Goal: Find contact information

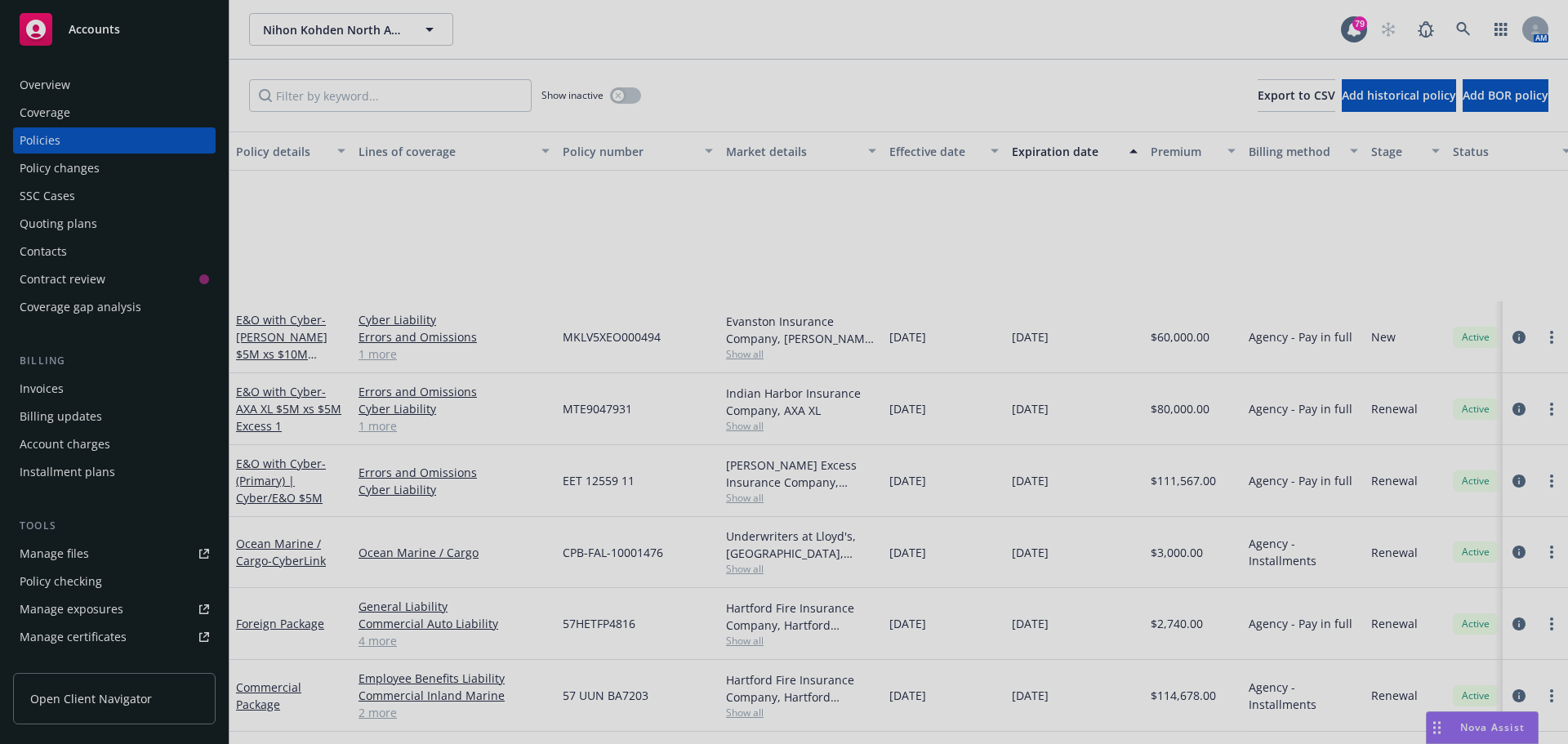
scroll to position [245, 0]
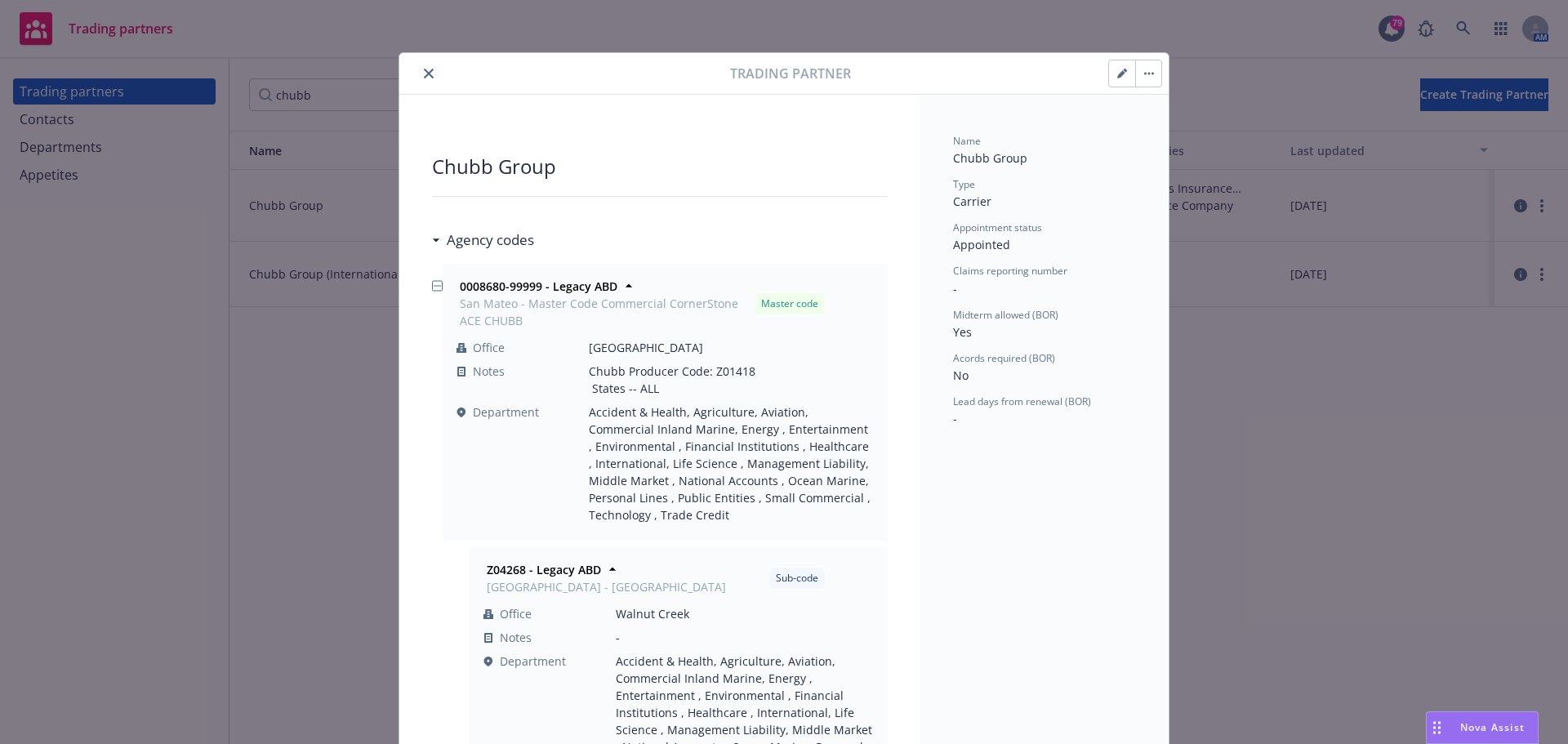
click at [427, 76] on icon "close" at bounding box center [429, 74] width 10 height 10
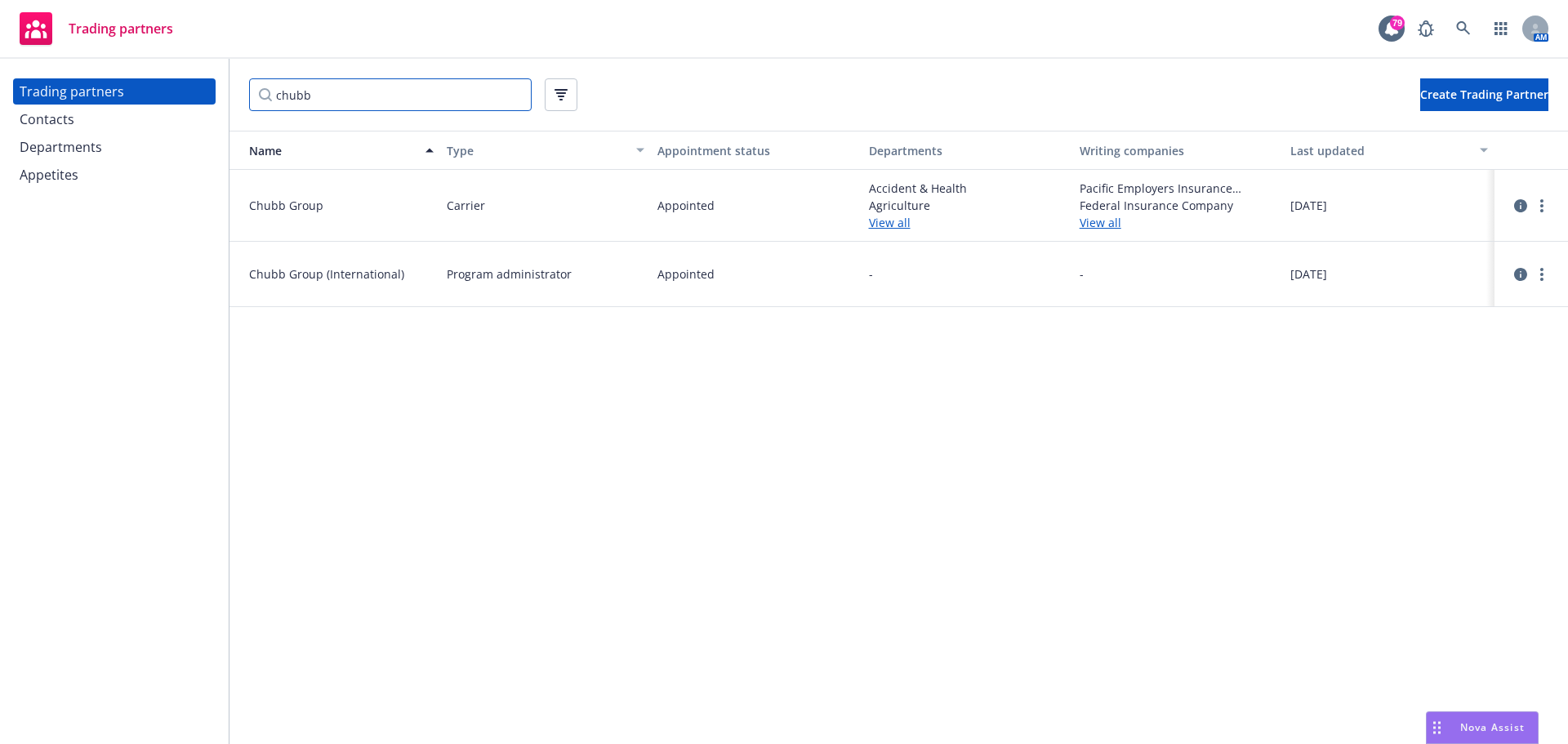
click at [368, 96] on input "chubb" at bounding box center [390, 94] width 283 height 32
drag, startPoint x: 397, startPoint y: 94, endPoint x: 1, endPoint y: 92, distance: 396.0
click at [7, 92] on div "Trading partners Contacts Departments Appetites chubb Create Trading Partner Na…" at bounding box center [784, 401] width 1568 height 685
click at [74, 115] on div "Contacts" at bounding box center [114, 119] width 190 height 26
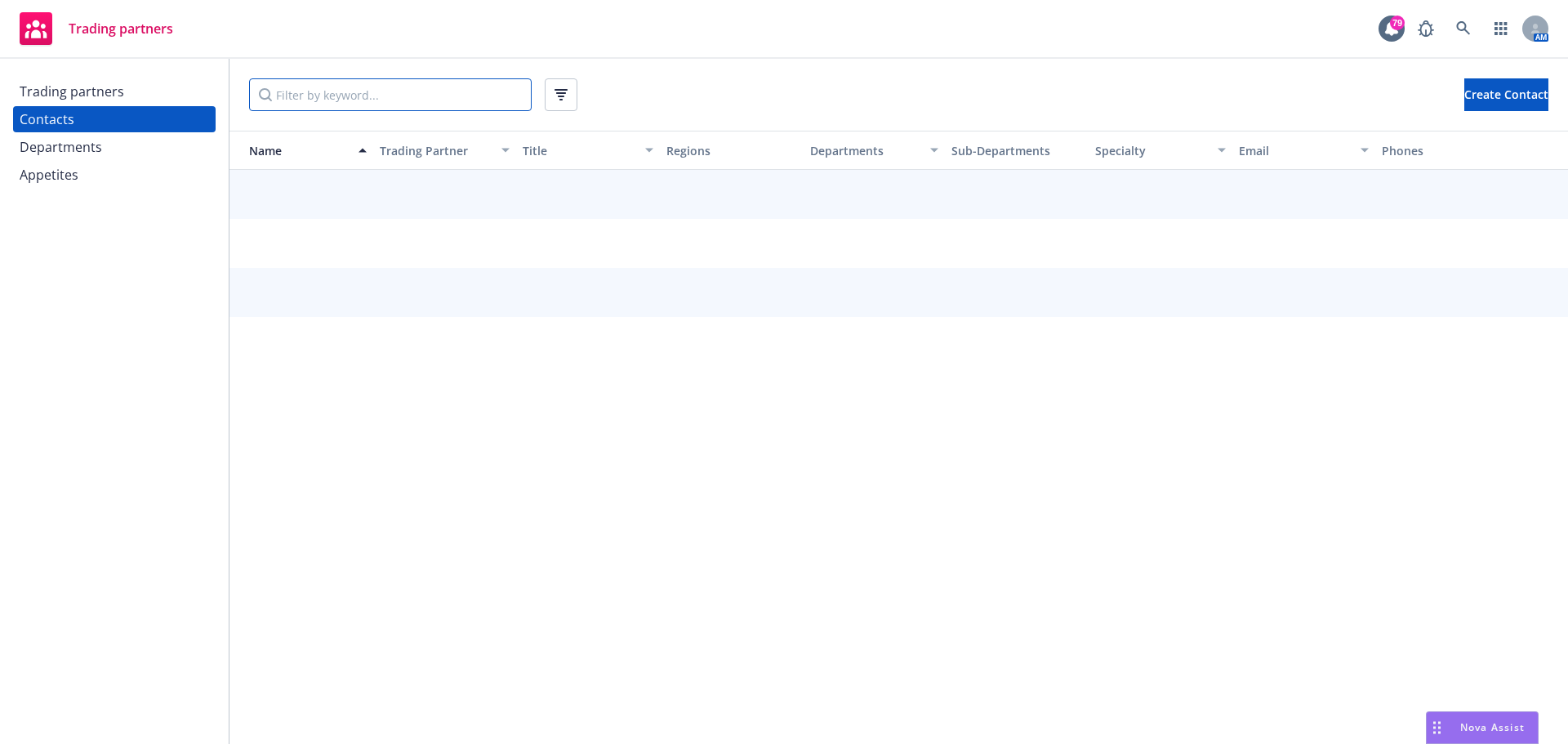
click at [314, 92] on input "Filter by keyword..." at bounding box center [390, 94] width 283 height 32
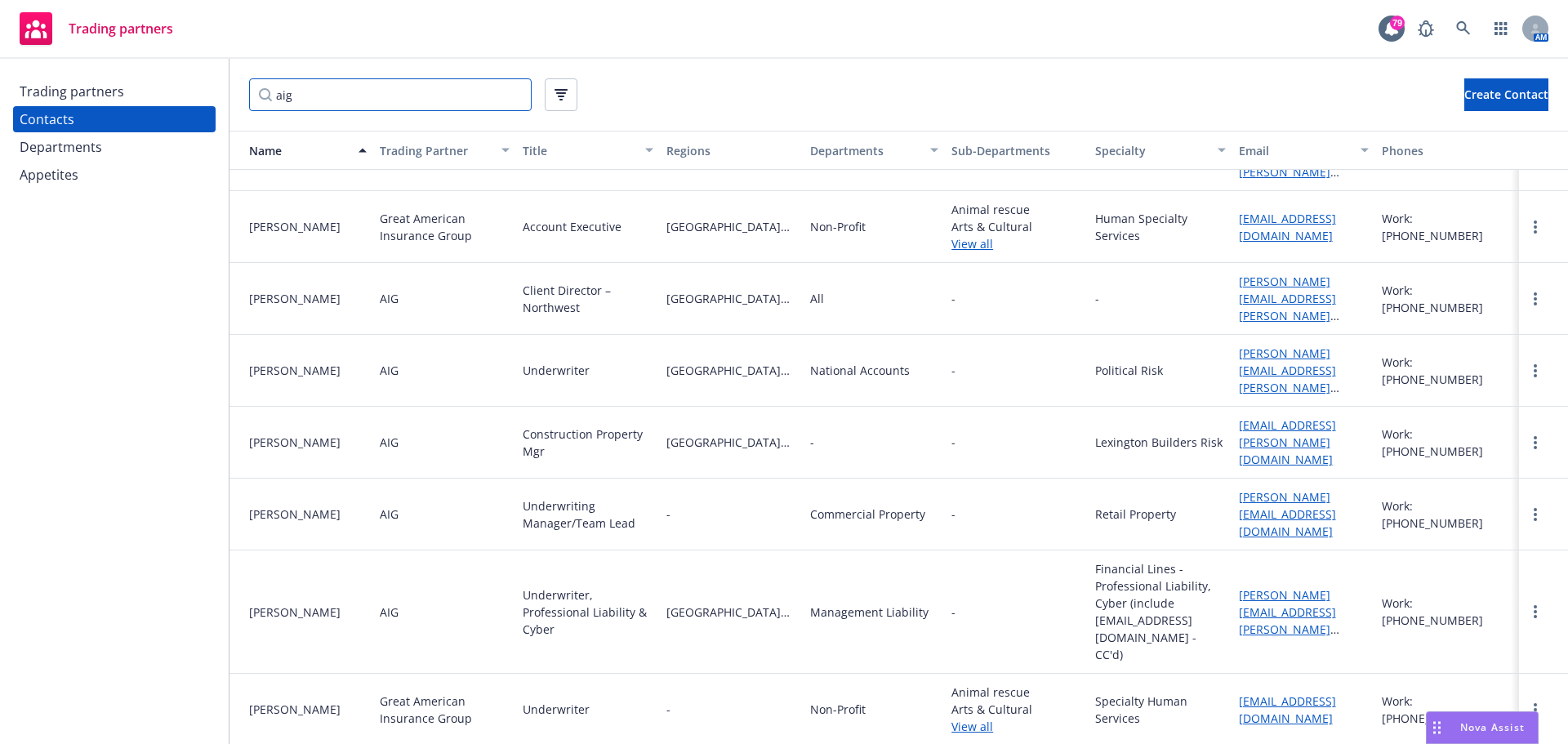
scroll to position [3592, 0]
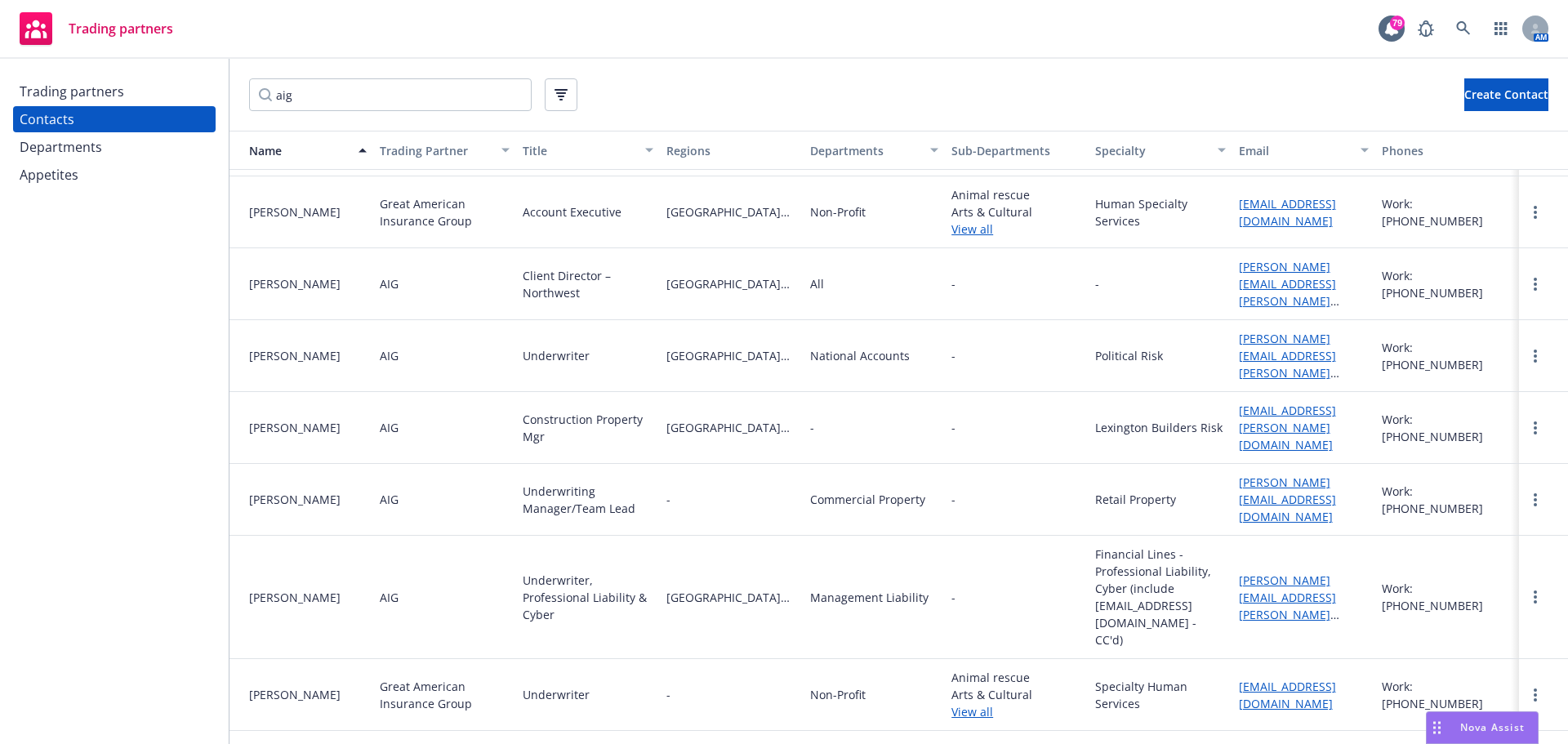
click at [933, 153] on div "button" at bounding box center [937, 150] width 8 height 37
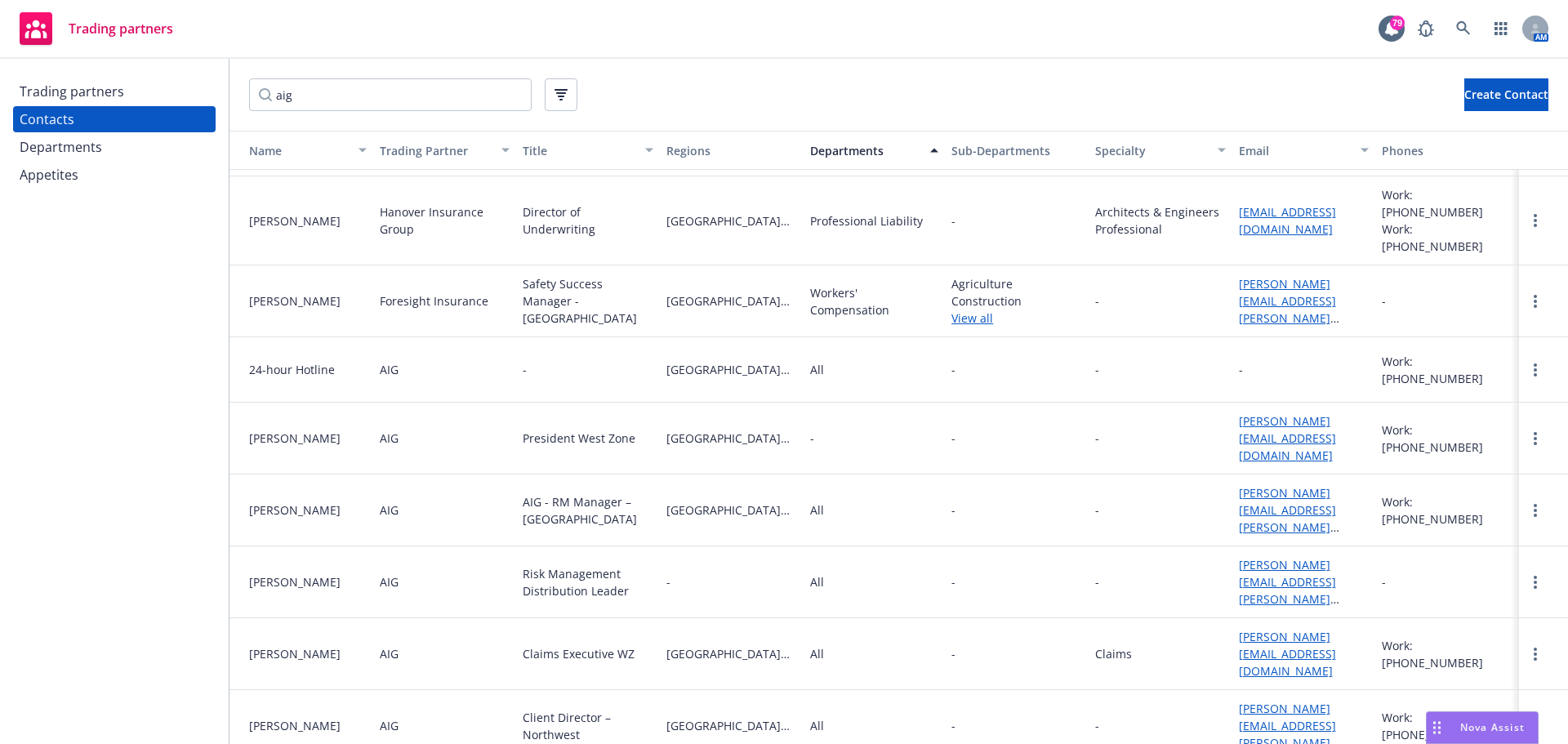
scroll to position [3612, 0]
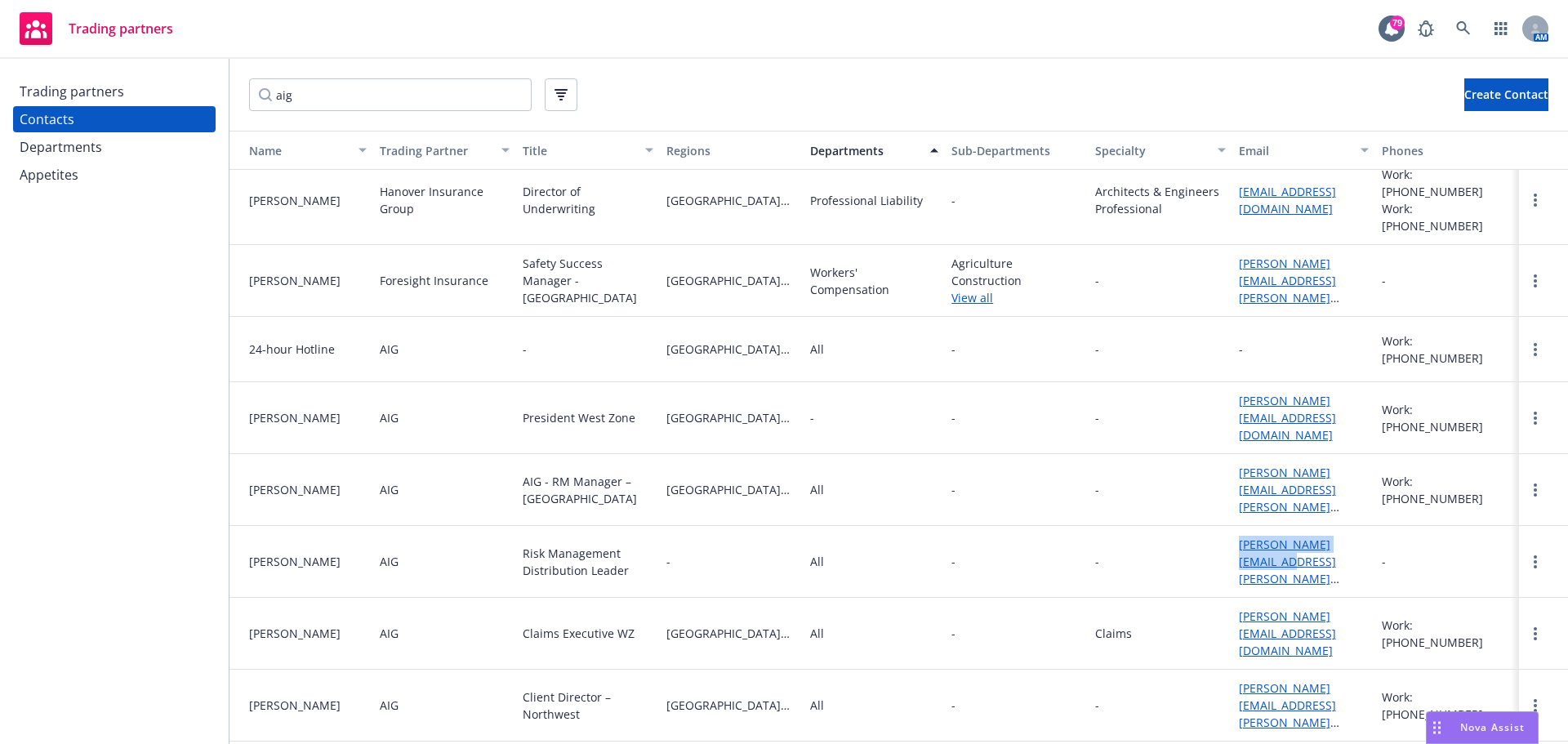
drag, startPoint x: 1241, startPoint y: 524, endPoint x: 1219, endPoint y: 510, distance: 26.1
click at [1232, 526] on div "[PERSON_NAME][EMAIL_ADDRESS][PERSON_NAME][DOMAIN_NAME]" at bounding box center [1304, 561] width 144 height 72
copy link "[PERSON_NAME][EMAIL_ADDRESS][PERSON_NAME][DOMAIN_NAME]"
click at [362, 99] on input "aig" at bounding box center [390, 94] width 283 height 32
drag, startPoint x: 402, startPoint y: 96, endPoint x: 128, endPoint y: 78, distance: 274.6
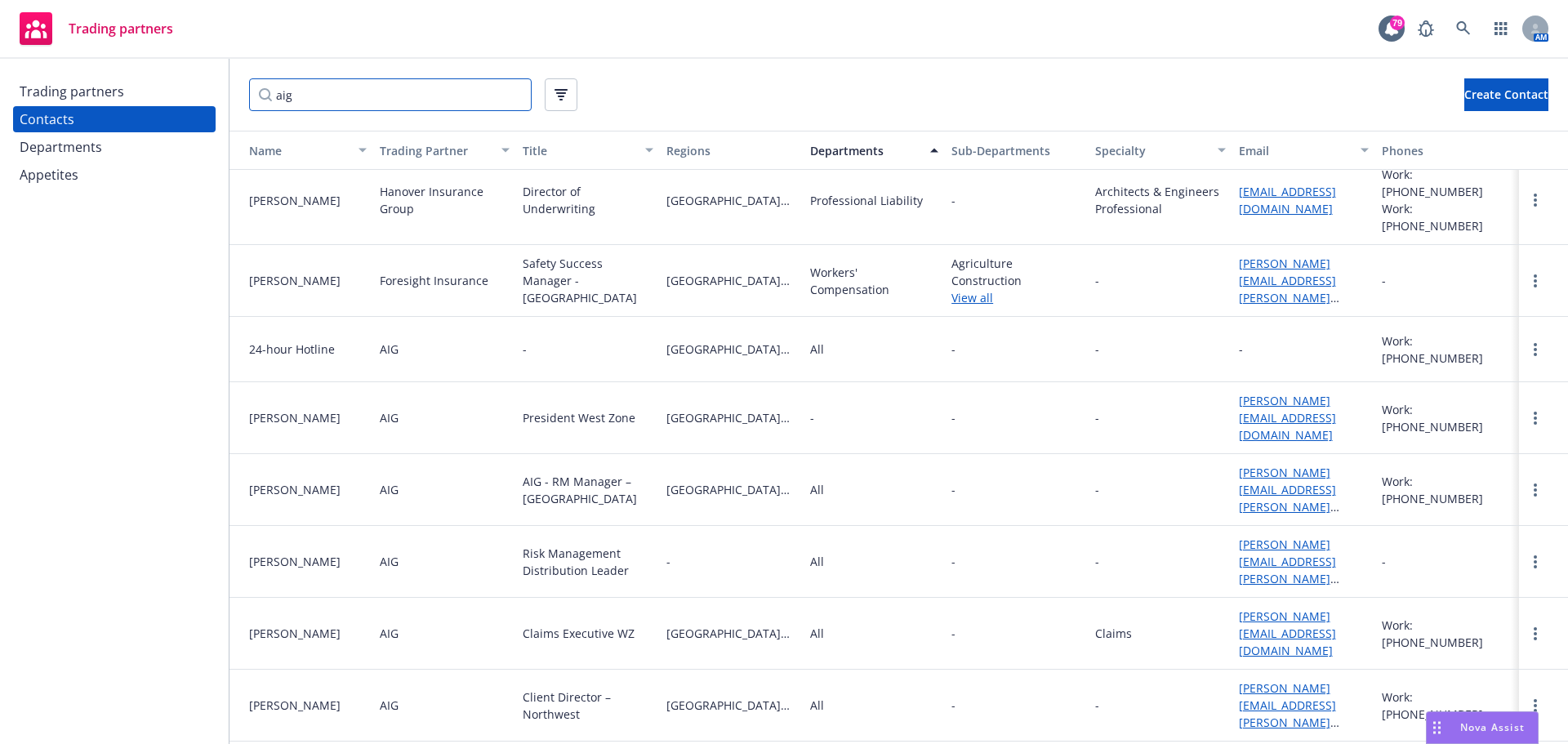
click at [147, 84] on div "Trading partners Contacts Departments Appetites aig Create Contact Name Trading…" at bounding box center [784, 401] width 1568 height 685
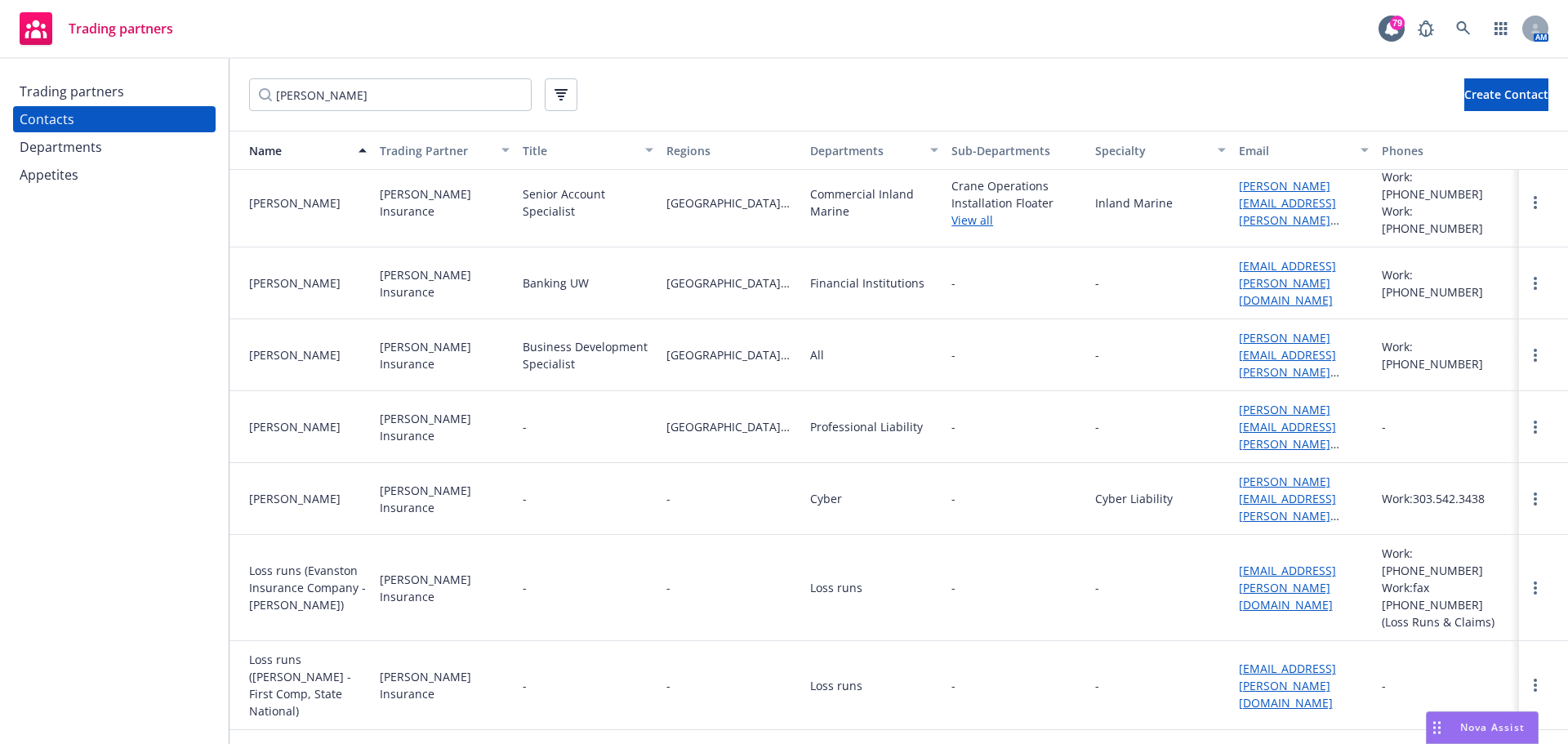
scroll to position [0, 0]
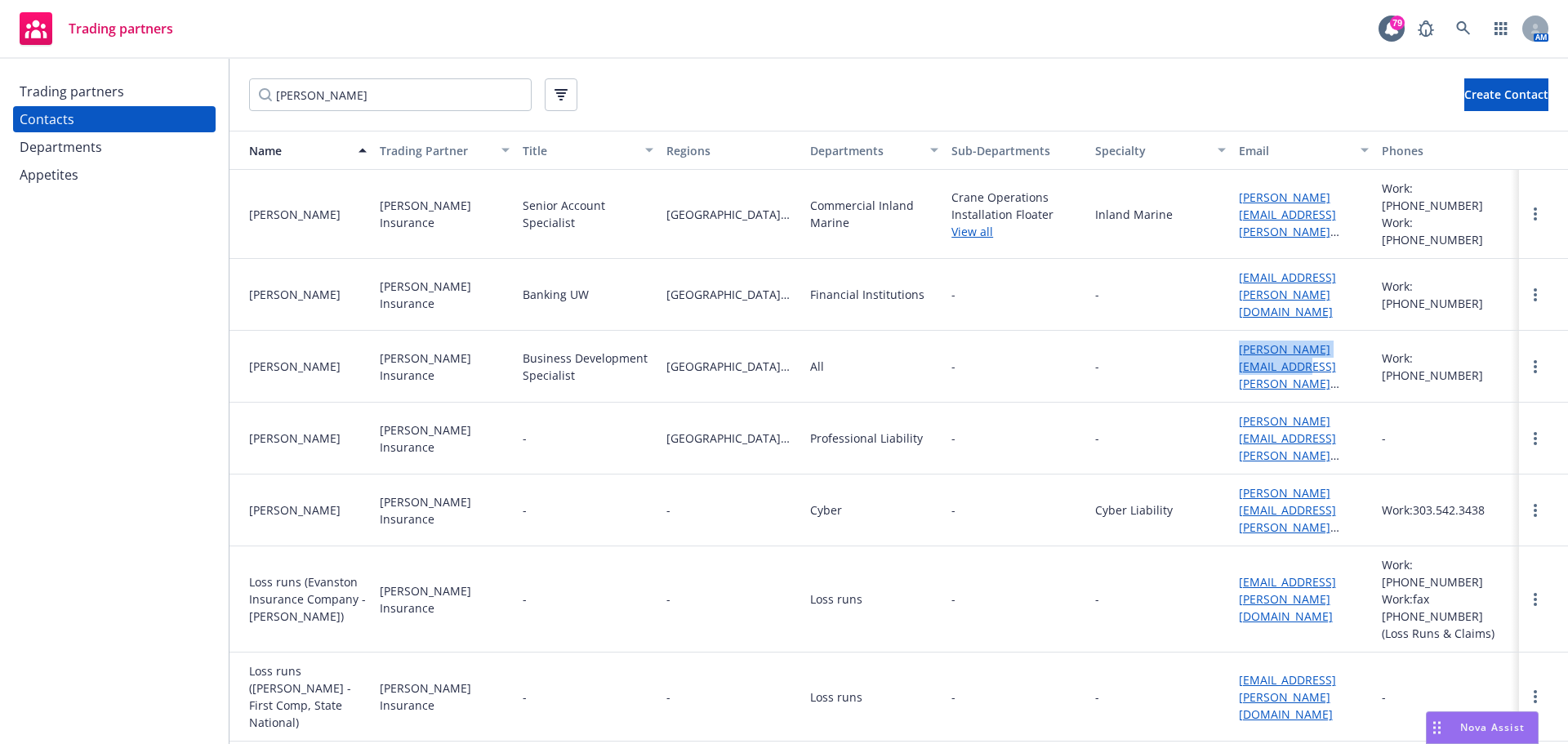
drag, startPoint x: 1253, startPoint y: 349, endPoint x: 1223, endPoint y: 331, distance: 35.0
click at [1232, 331] on div "[PERSON_NAME][EMAIL_ADDRESS][PERSON_NAME][PERSON_NAME][DOMAIN_NAME]" at bounding box center [1304, 366] width 144 height 72
copy link "[PERSON_NAME][EMAIL_ADDRESS][PERSON_NAME][PERSON_NAME][DOMAIN_NAME]"
drag, startPoint x: 318, startPoint y: 100, endPoint x: 354, endPoint y: 93, distance: 36.7
click at [318, 100] on input "[PERSON_NAME]" at bounding box center [390, 94] width 283 height 32
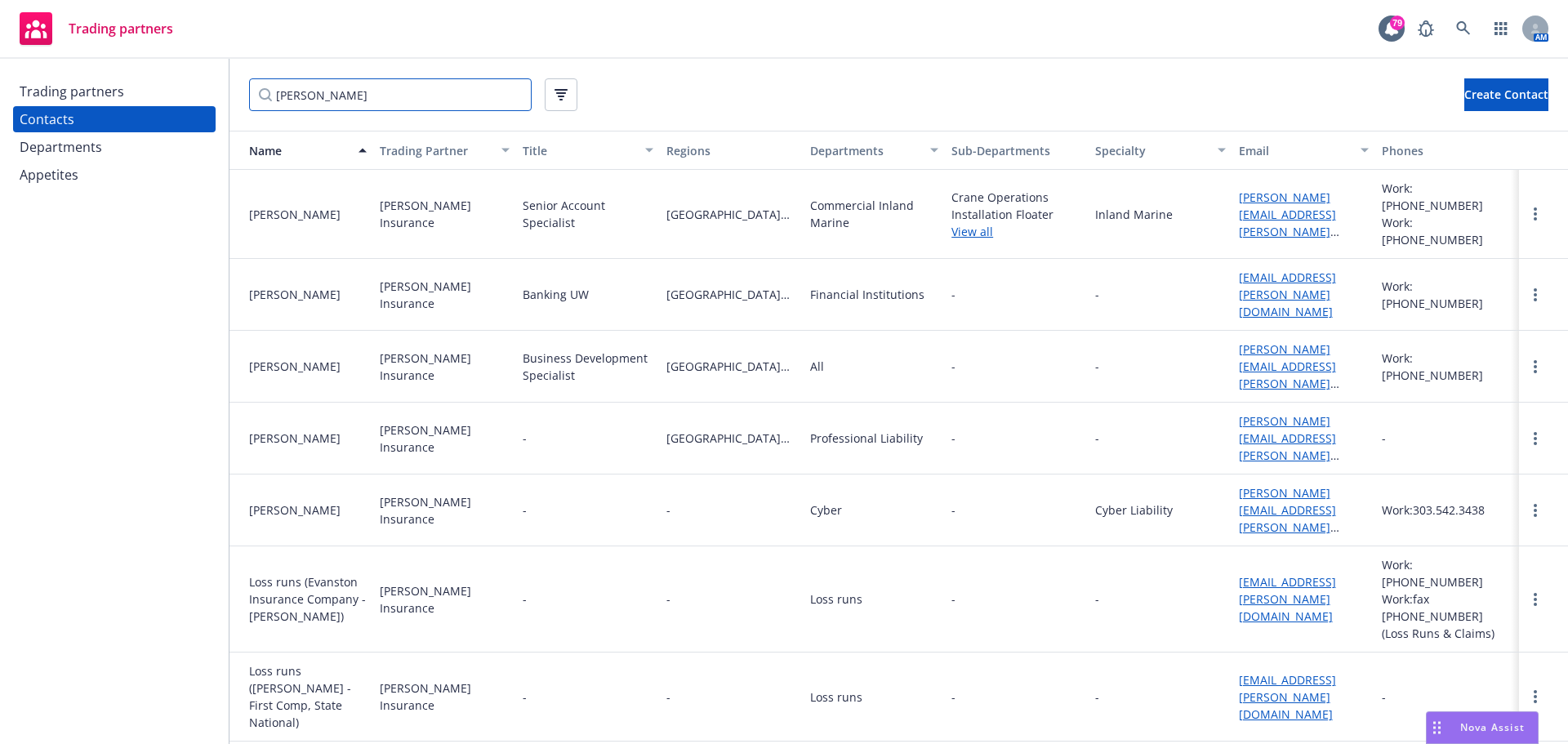
drag, startPoint x: 356, startPoint y: 93, endPoint x: 3, endPoint y: 101, distance: 353.1
click at [42, 102] on div "Trading partners Contacts Departments Appetites [PERSON_NAME] Create Contact Na…" at bounding box center [784, 401] width 1568 height 685
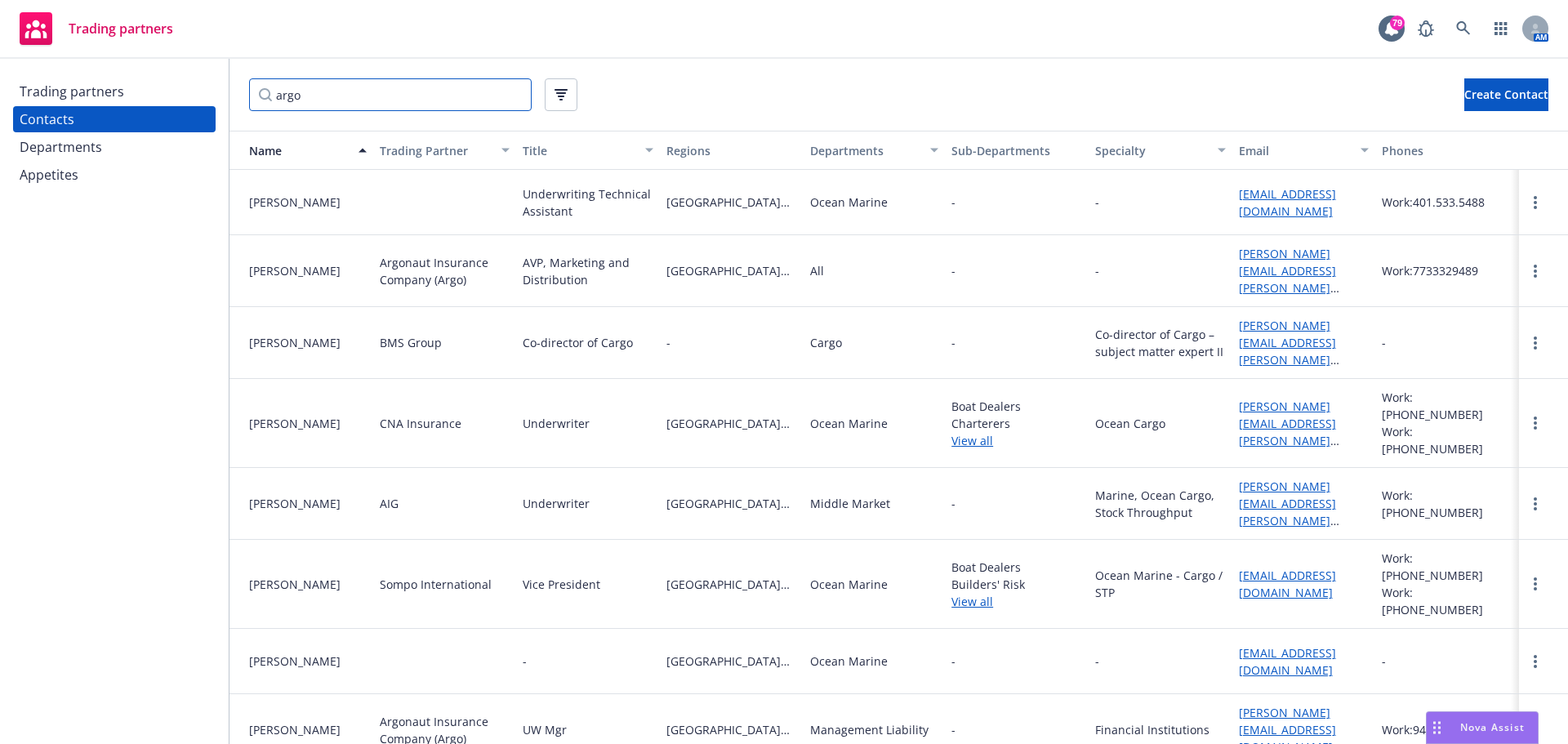
click at [344, 103] on input "argo" at bounding box center [390, 94] width 283 height 32
type input "argo"
click at [558, 92] on icon "button" at bounding box center [561, 94] width 13 height 11
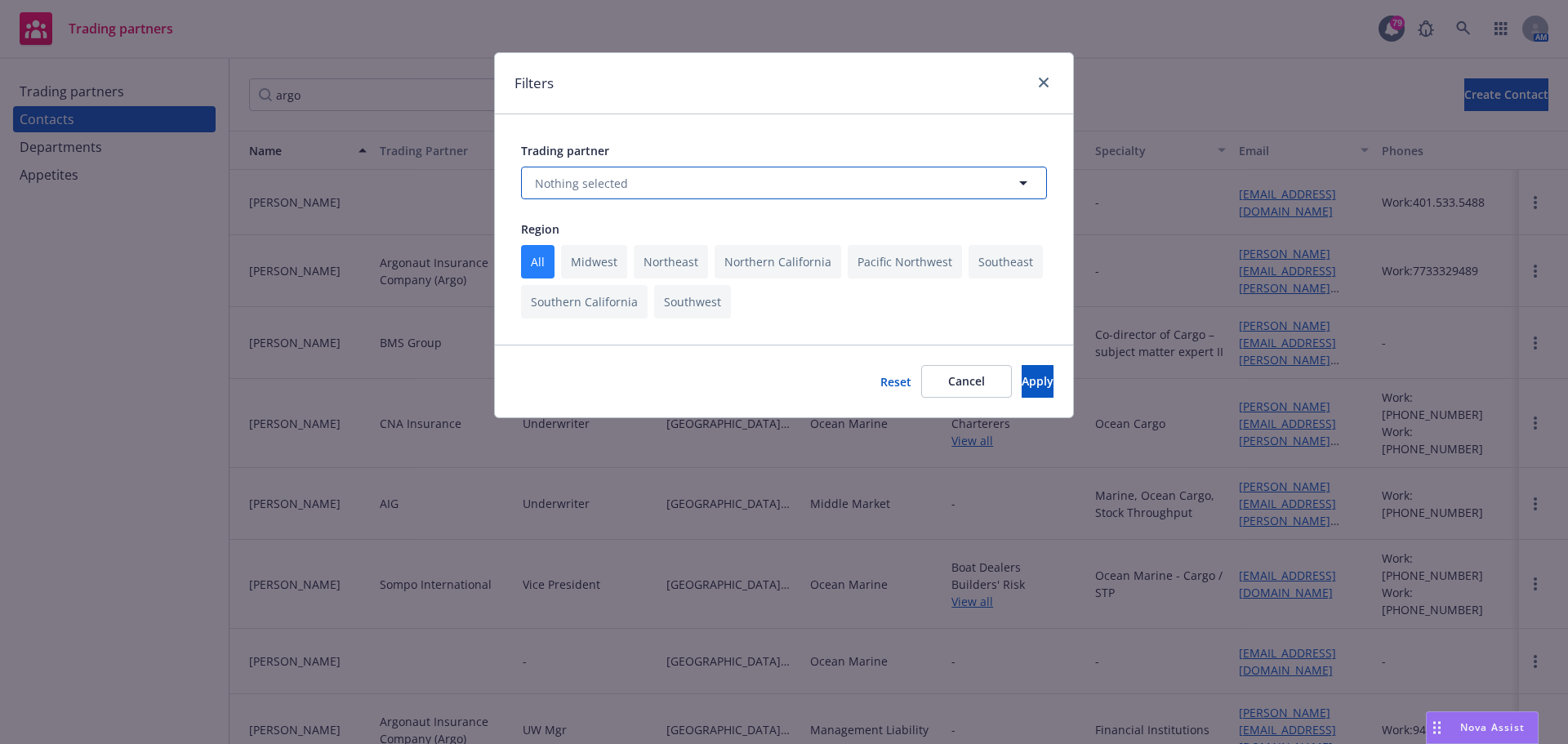
click at [580, 186] on span "Nothing selected" at bounding box center [582, 183] width 93 height 17
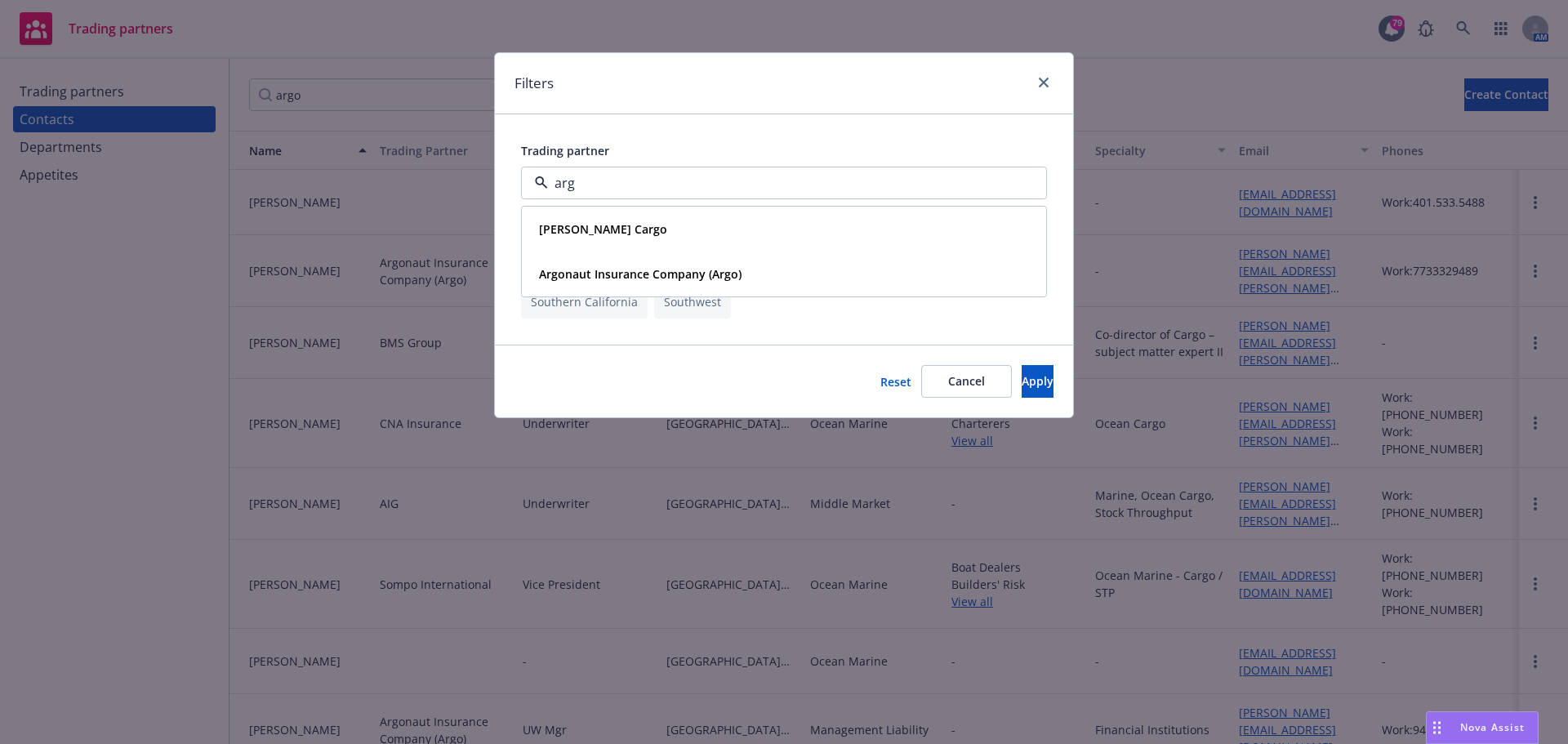
type input "argo"
click at [569, 270] on strong "Argonaut Insurance Company (Argo)" at bounding box center [640, 273] width 202 height 15
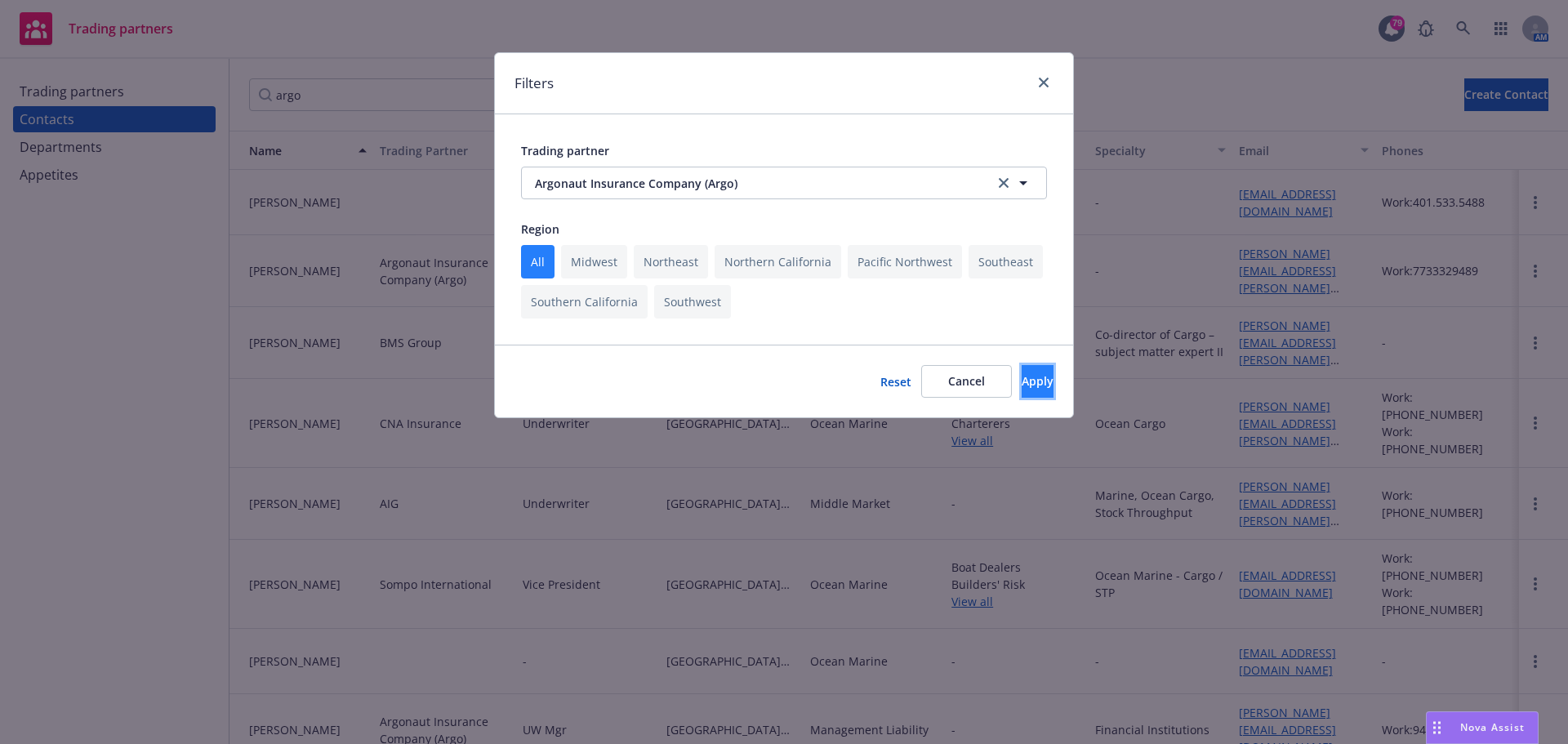
click at [1022, 375] on button "Apply" at bounding box center [1037, 381] width 31 height 32
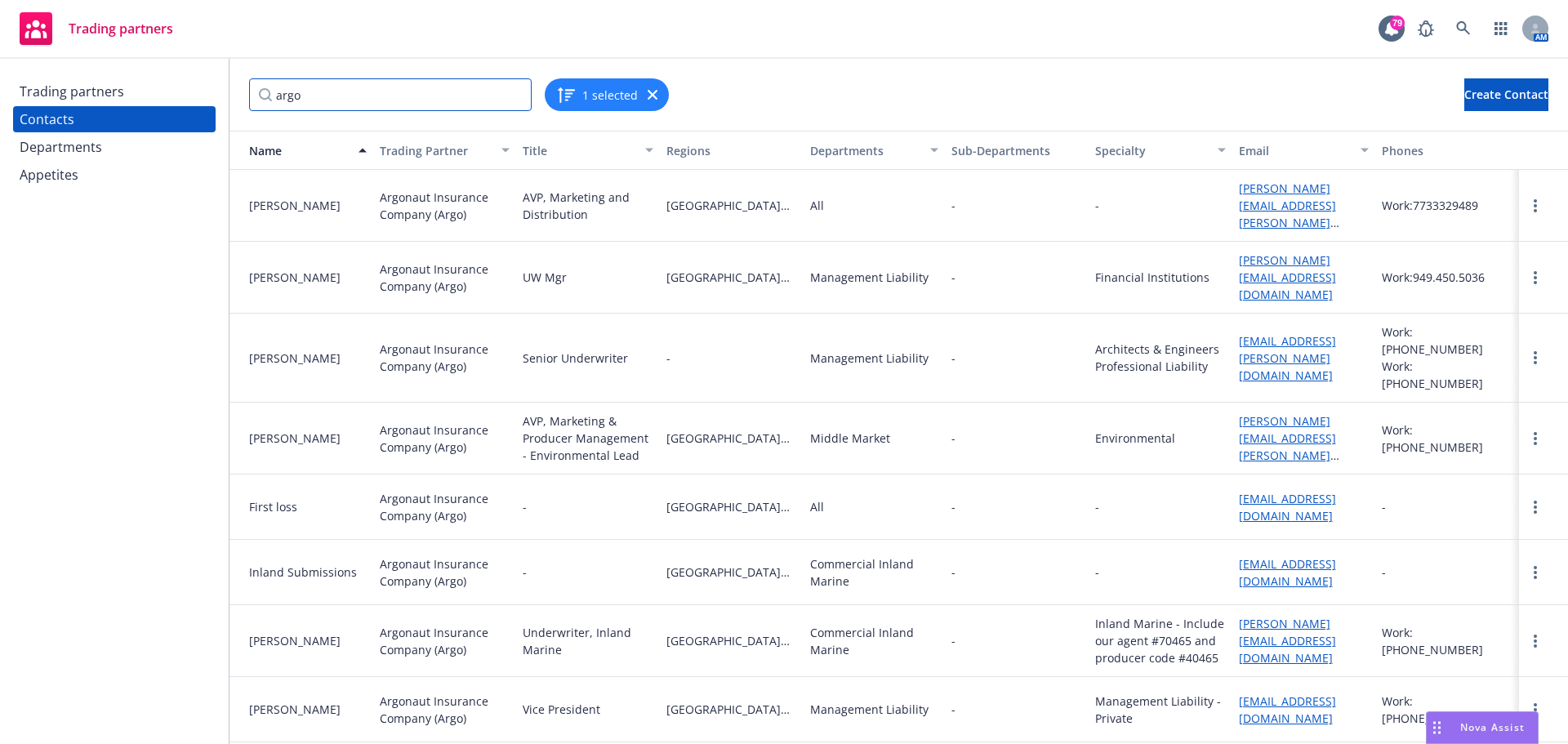
drag, startPoint x: 342, startPoint y: 97, endPoint x: 0, endPoint y: 94, distance: 342.0
click at [9, 94] on div "Trading partners Contacts Departments Appetites argo 1 selected Create Contact …" at bounding box center [784, 401] width 1568 height 685
drag, startPoint x: 1306, startPoint y: 216, endPoint x: 1226, endPoint y: 201, distance: 81.4
click at [1232, 201] on div "[PERSON_NAME][EMAIL_ADDRESS][PERSON_NAME][DOMAIN_NAME]" at bounding box center [1304, 206] width 144 height 72
copy link "[PERSON_NAME][EMAIL_ADDRESS][PERSON_NAME][DOMAIN_NAME]"
